Goal: Navigation & Orientation: Find specific page/section

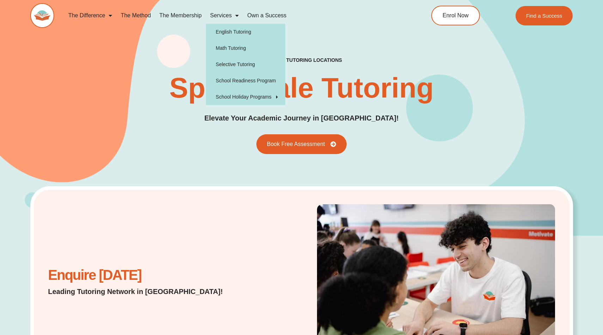
click at [227, 17] on link "Services" at bounding box center [224, 15] width 37 height 16
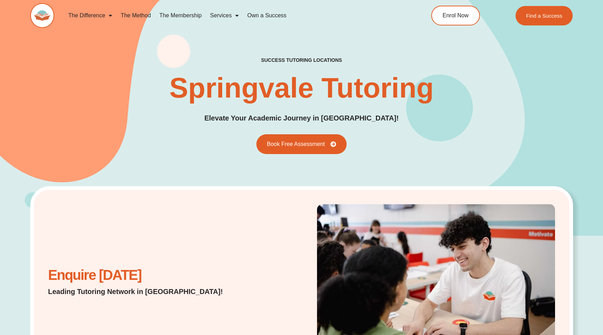
click at [227, 17] on link "Services" at bounding box center [224, 15] width 37 height 16
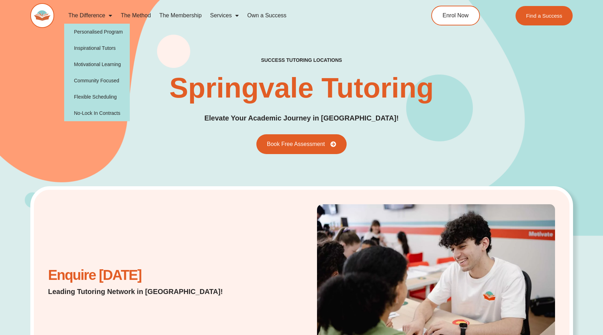
click at [110, 18] on span "Menu" at bounding box center [108, 15] width 7 height 13
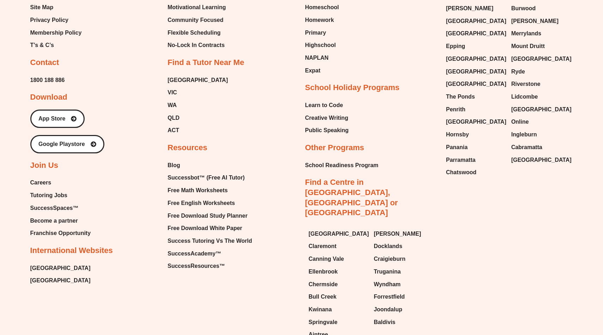
scroll to position [1715, 0]
